Goal: Task Accomplishment & Management: Complete application form

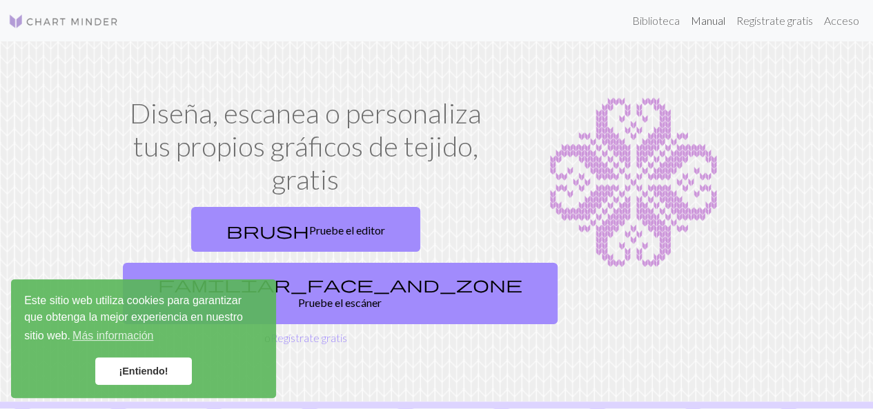
click at [713, 21] on font "Manual" at bounding box center [708, 20] width 34 height 13
click at [152, 373] on font "¡Entiendo!" at bounding box center [143, 371] width 49 height 11
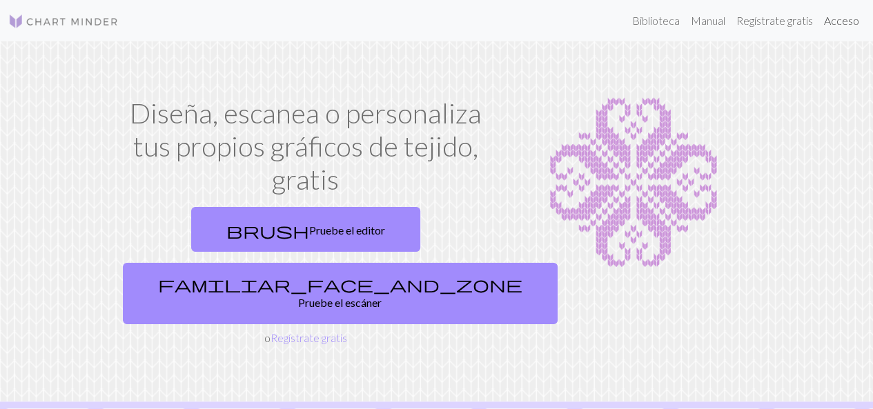
click at [842, 21] on font "Acceso" at bounding box center [841, 20] width 35 height 13
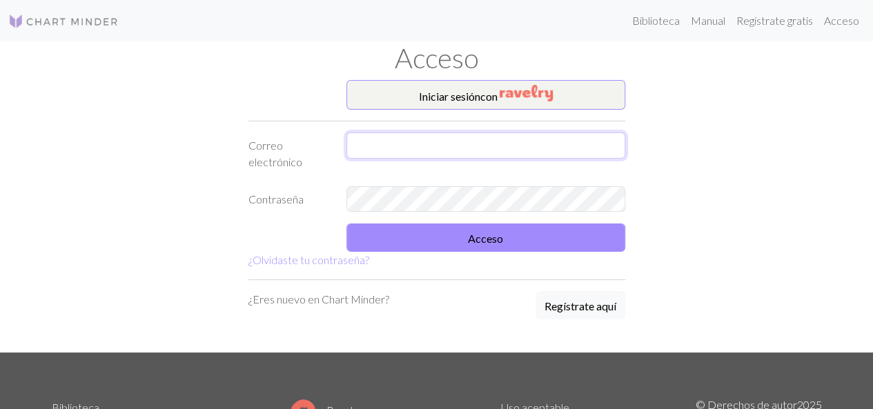
click at [524, 154] on input "text" at bounding box center [485, 145] width 279 height 26
type input "[EMAIL_ADDRESS][DOMAIN_NAME]"
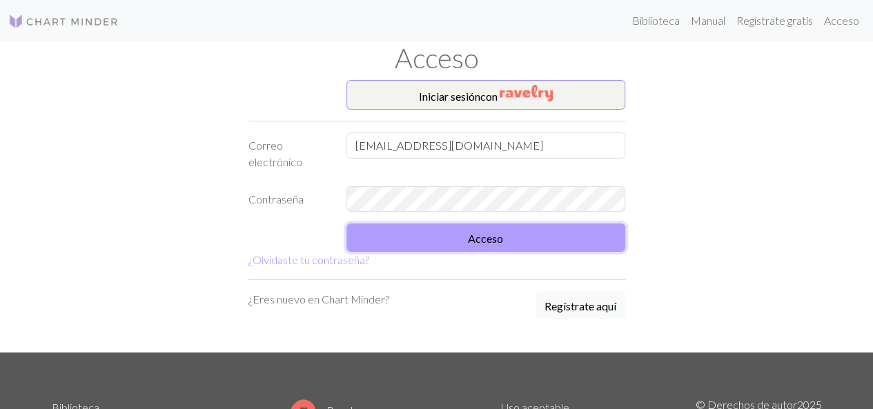
click at [439, 242] on button "Acceso" at bounding box center [485, 238] width 279 height 28
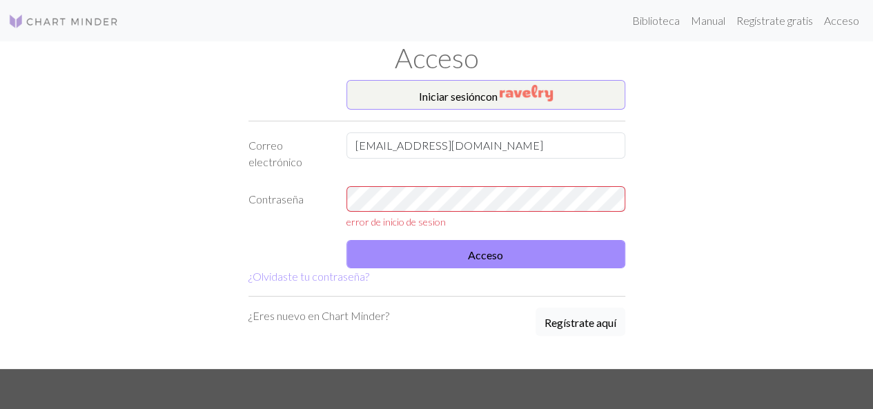
click at [600, 330] on button "Regístrate aquí" at bounding box center [580, 322] width 90 height 28
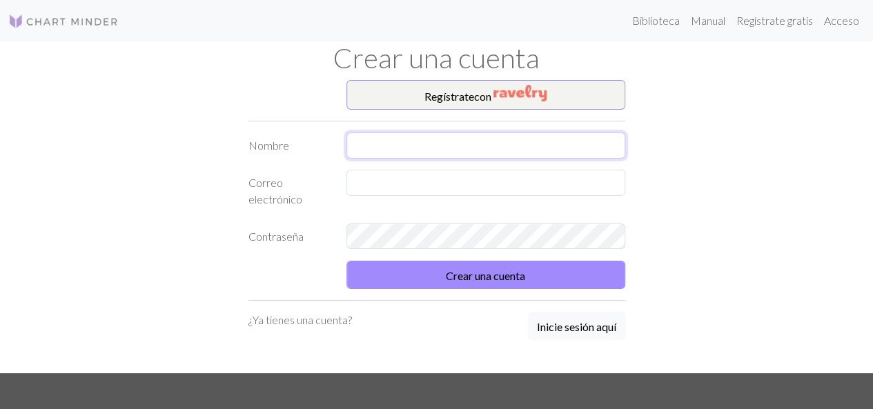
click at [558, 144] on input "text" at bounding box center [485, 145] width 279 height 26
type input "[PERSON_NAME]"
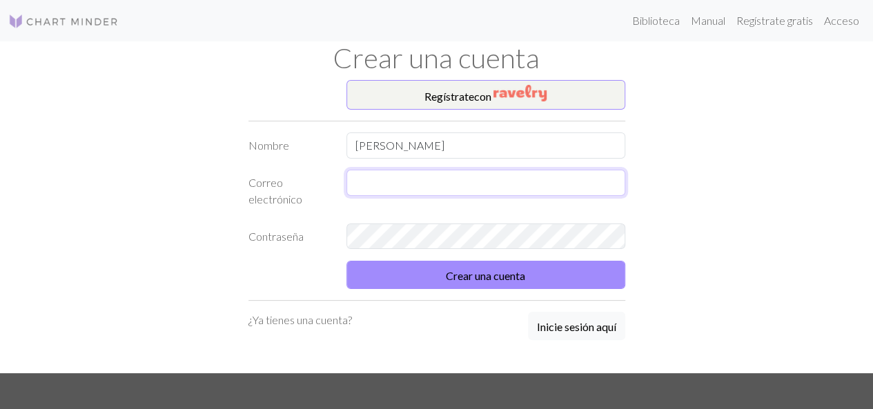
click at [532, 192] on input "text" at bounding box center [485, 183] width 279 height 26
type input "[EMAIL_ADDRESS][DOMAIN_NAME]"
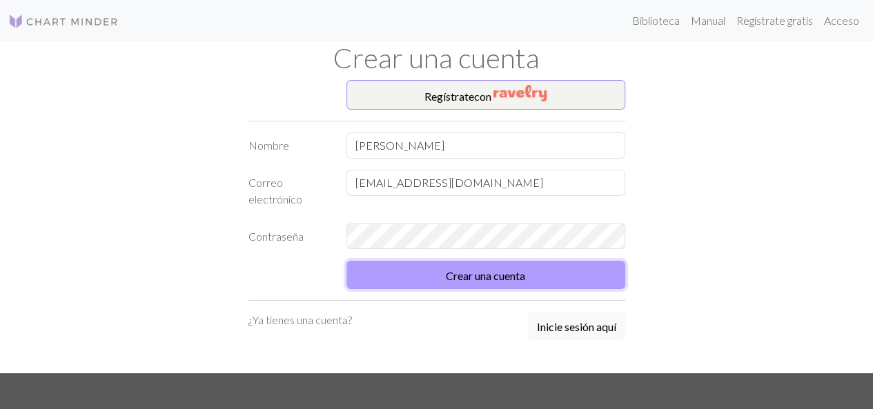
click at [486, 273] on font "Crear una cuenta" at bounding box center [485, 275] width 79 height 13
